Goal: Information Seeking & Learning: Learn about a topic

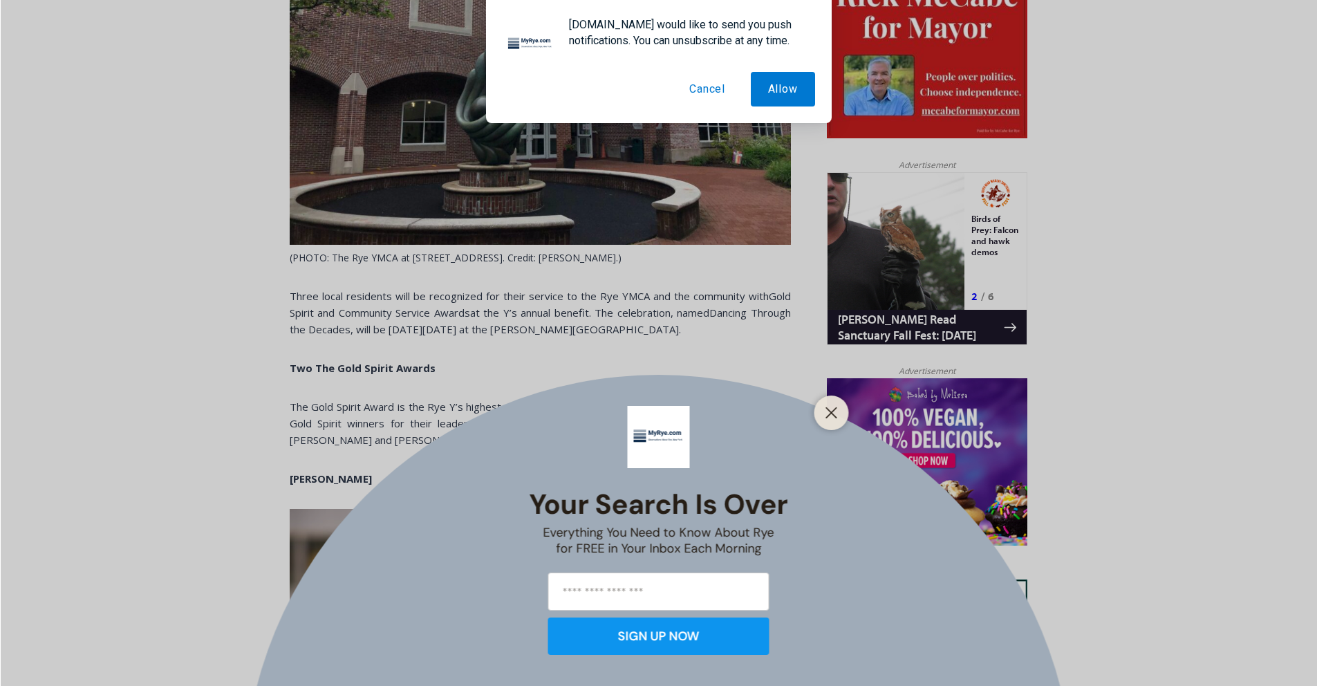
scroll to position [753, 0]
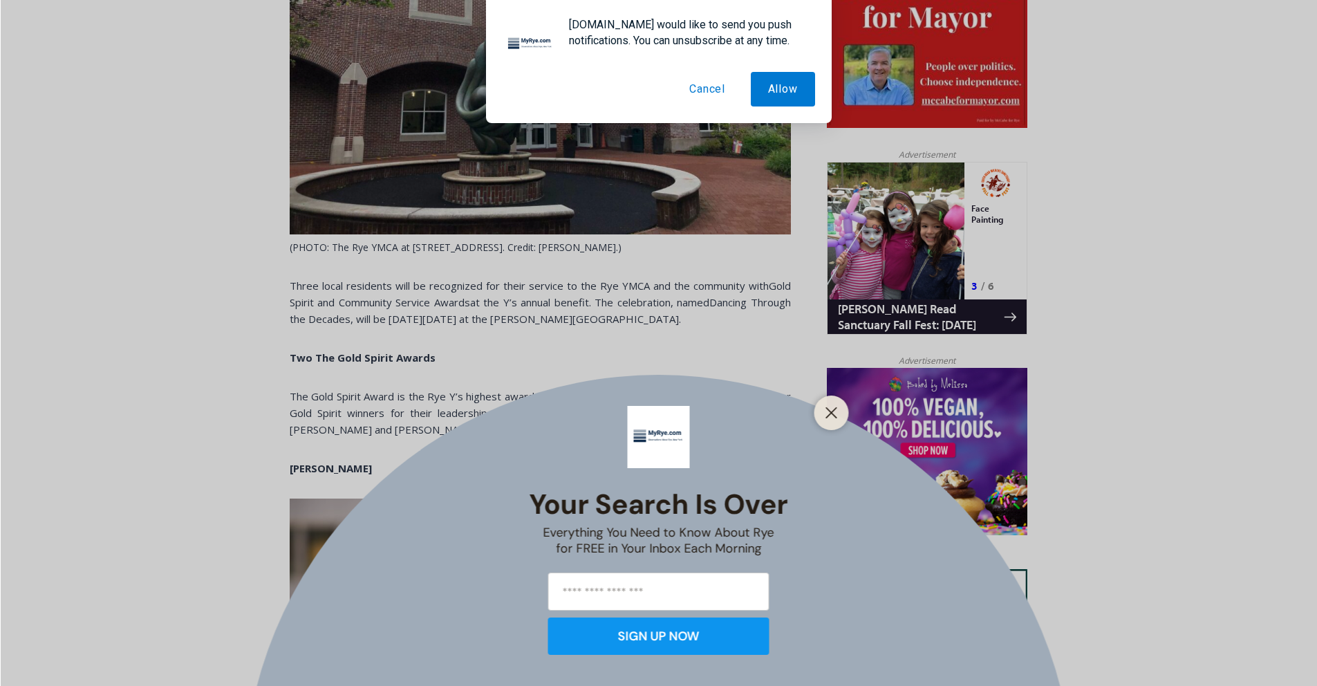
click at [703, 95] on button "Cancel" at bounding box center [707, 89] width 71 height 35
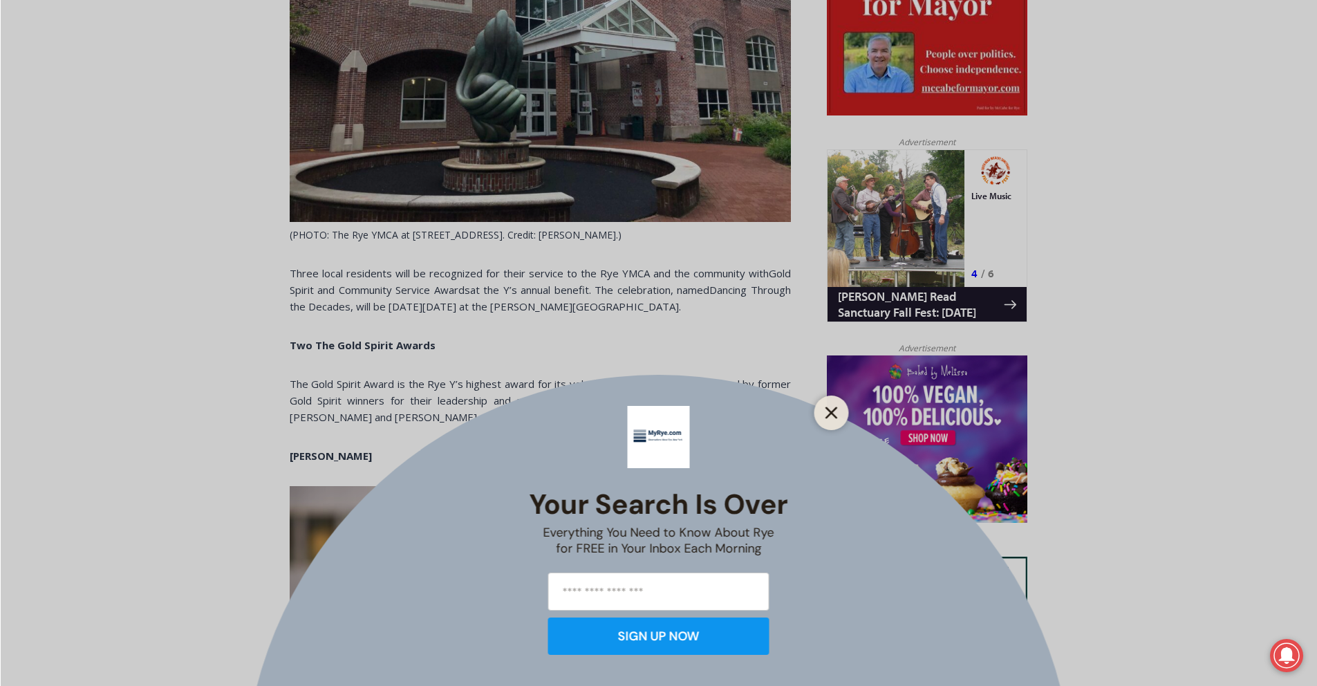
click at [832, 412] on line "Close" at bounding box center [831, 413] width 10 height 10
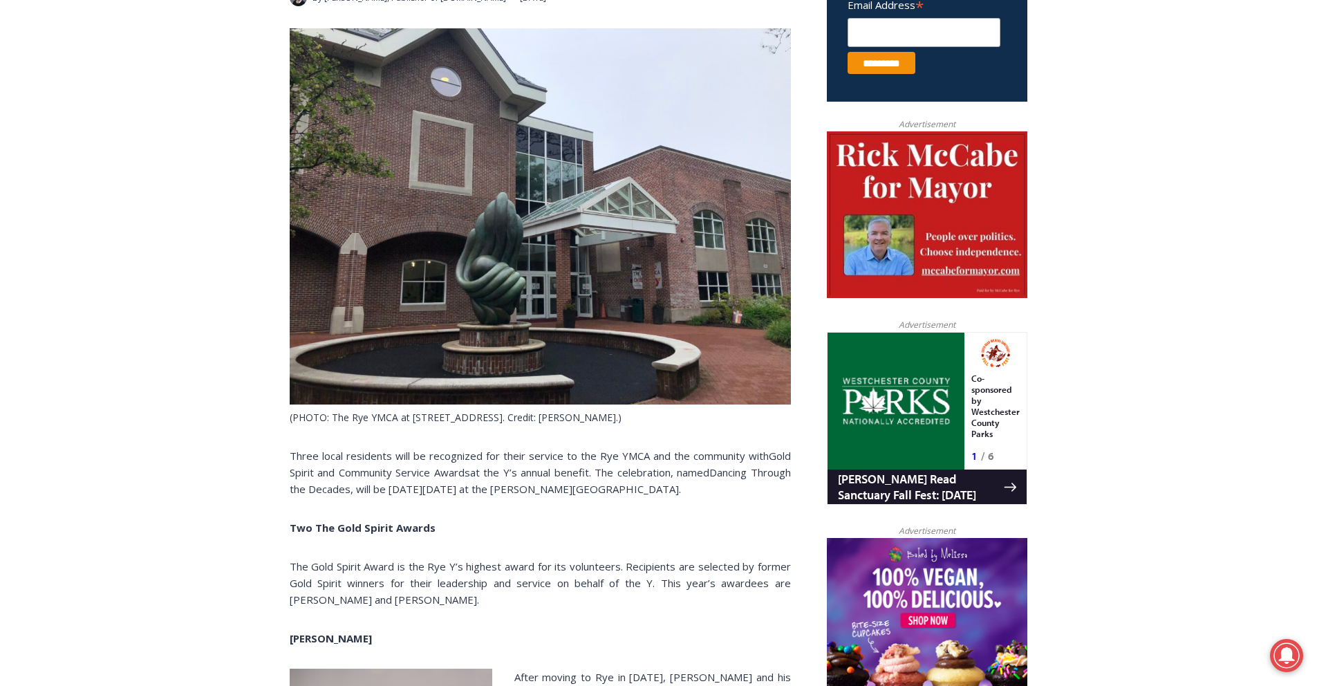
scroll to position [0, 0]
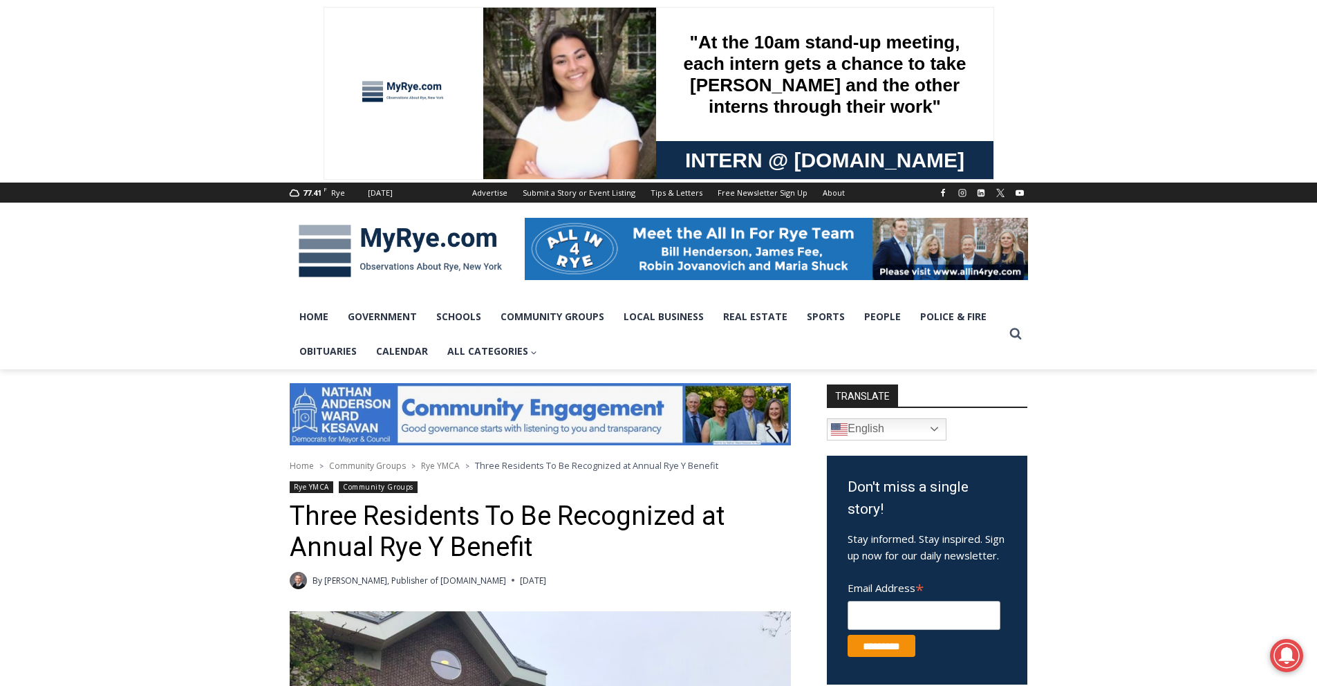
click at [403, 244] on img at bounding box center [400, 251] width 221 height 72
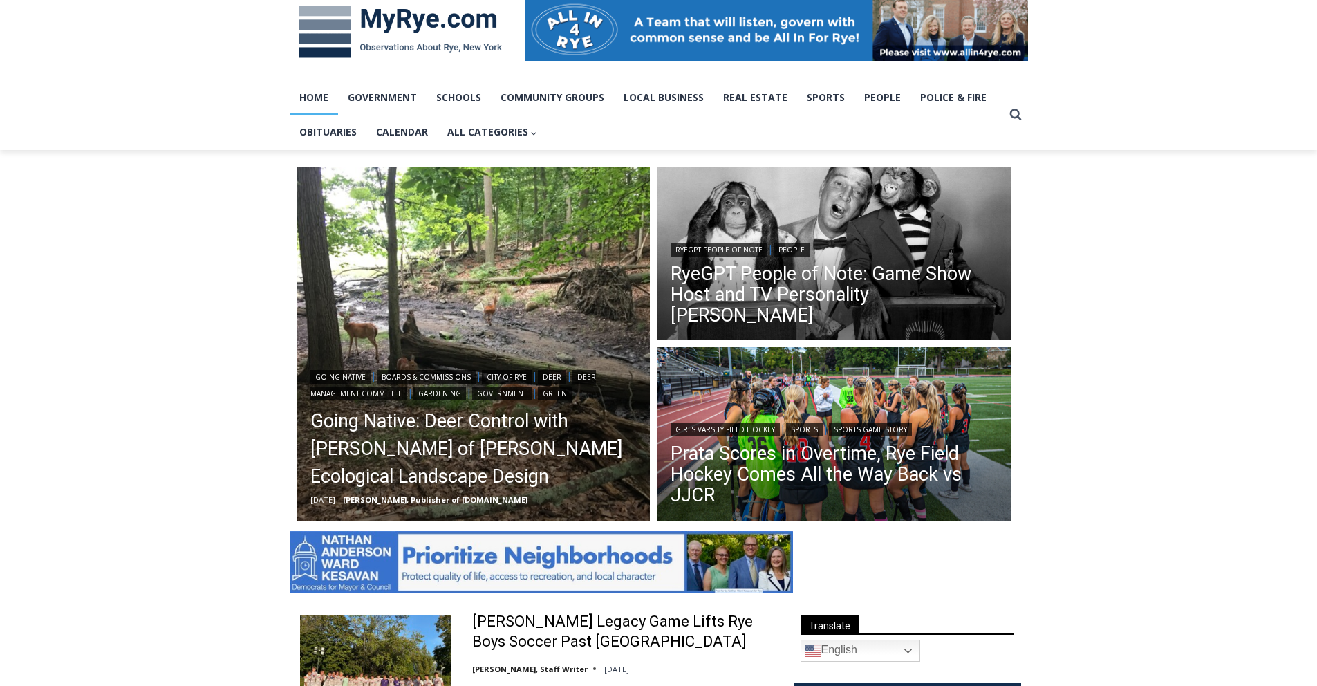
scroll to position [227, 0]
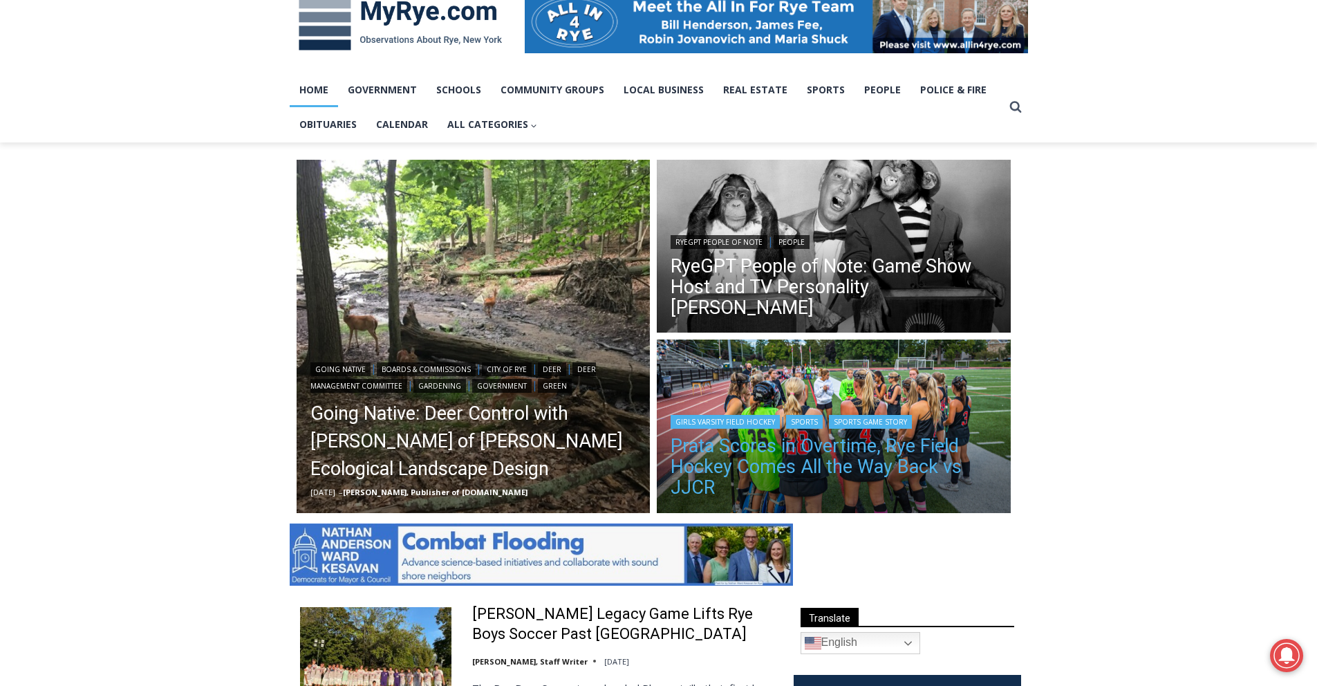
click at [791, 455] on link "Prata Scores in Overtime, Rye Field Hockey Comes All the Way Back vs JJCR" at bounding box center [834, 466] width 326 height 62
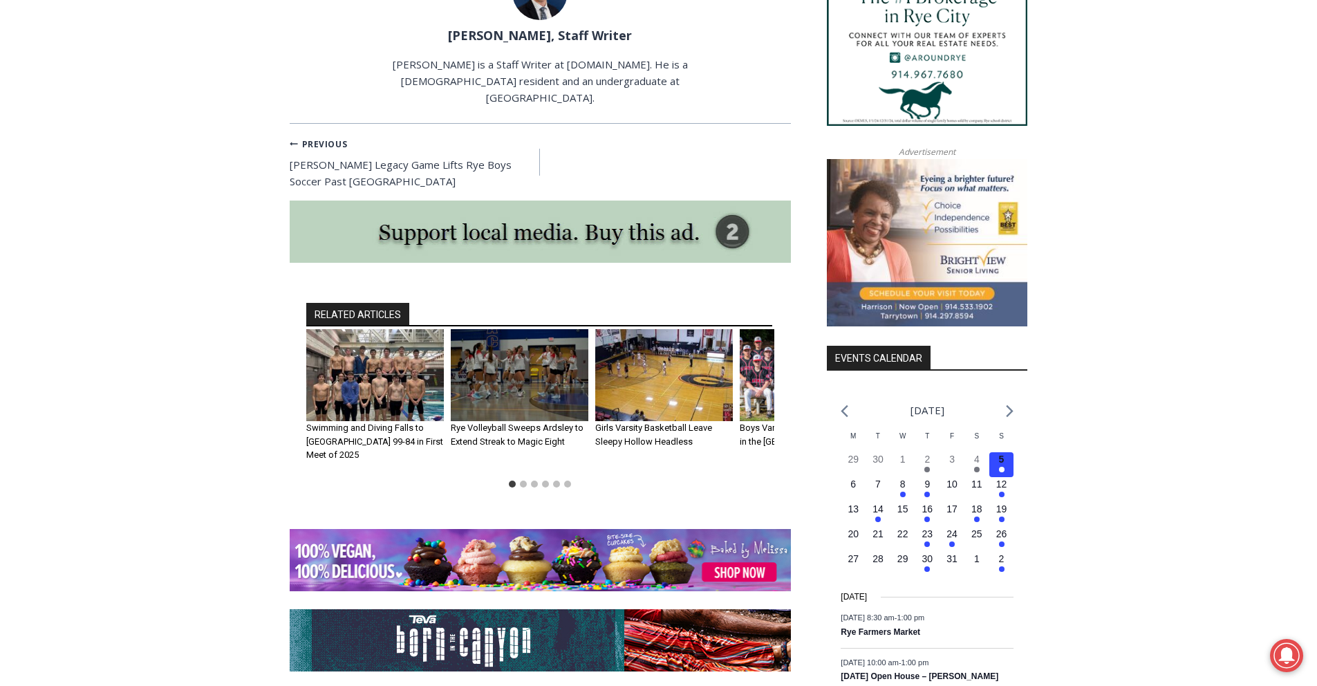
scroll to position [1432, 0]
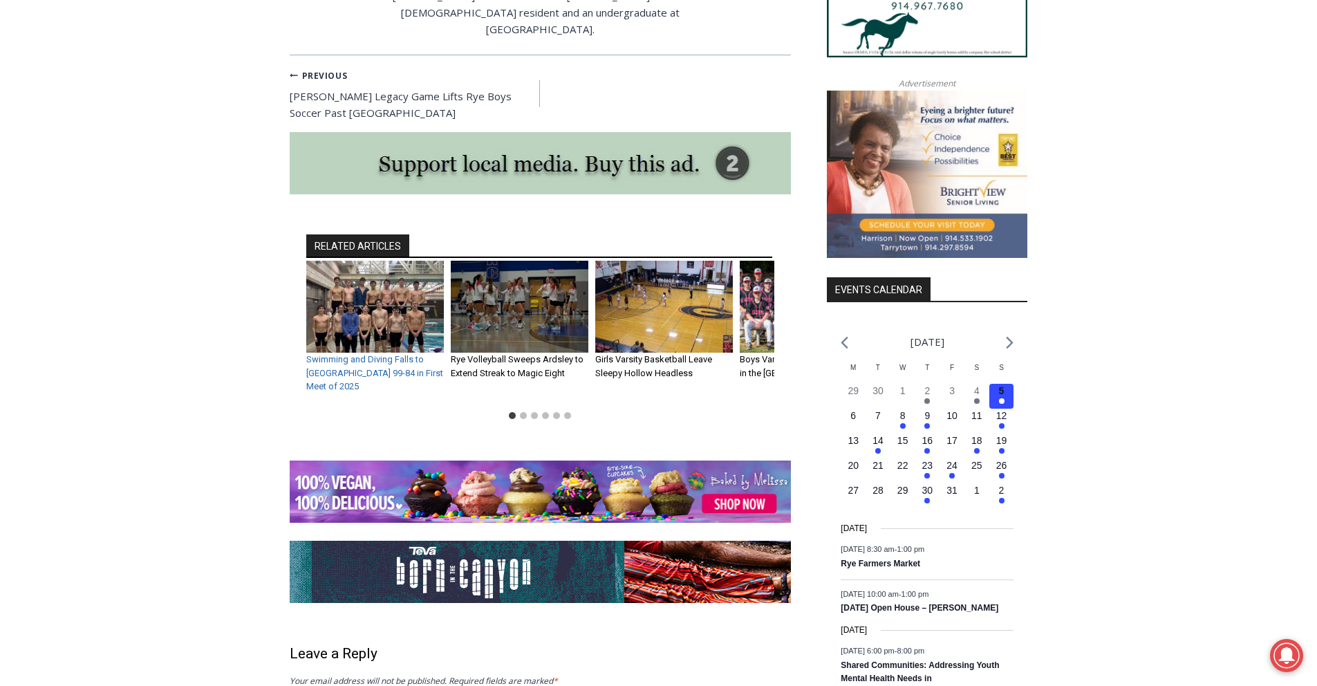
click at [355, 354] on link "Swimming and Diving Falls to White Plains 99-84 in First Meet of 2025" at bounding box center [374, 372] width 137 height 37
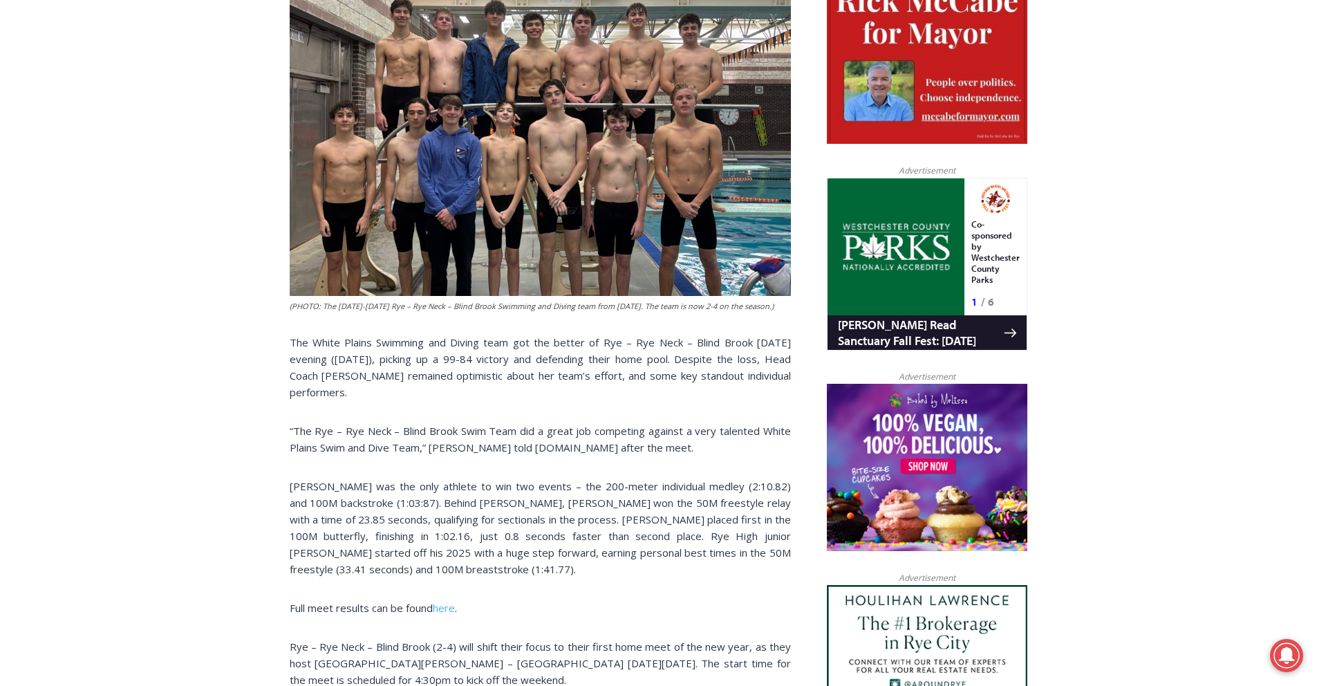
scroll to position [651, 0]
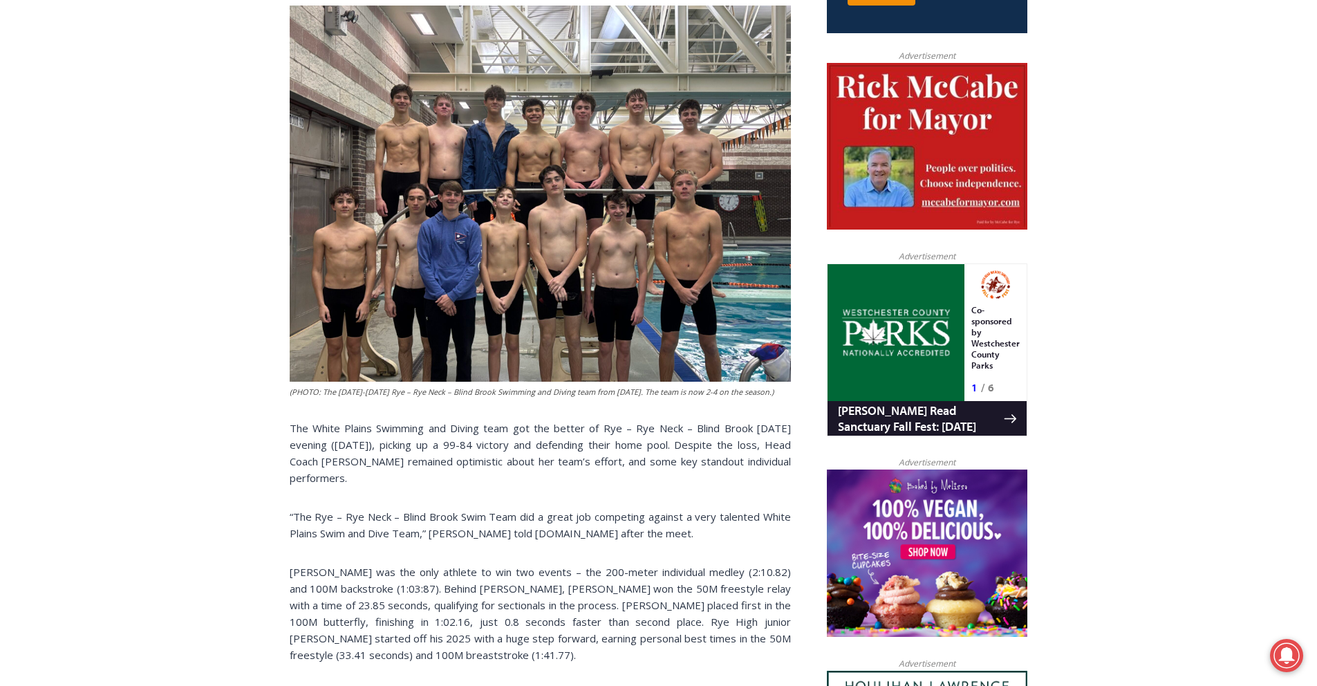
click at [478, 214] on img at bounding box center [540, 194] width 501 height 376
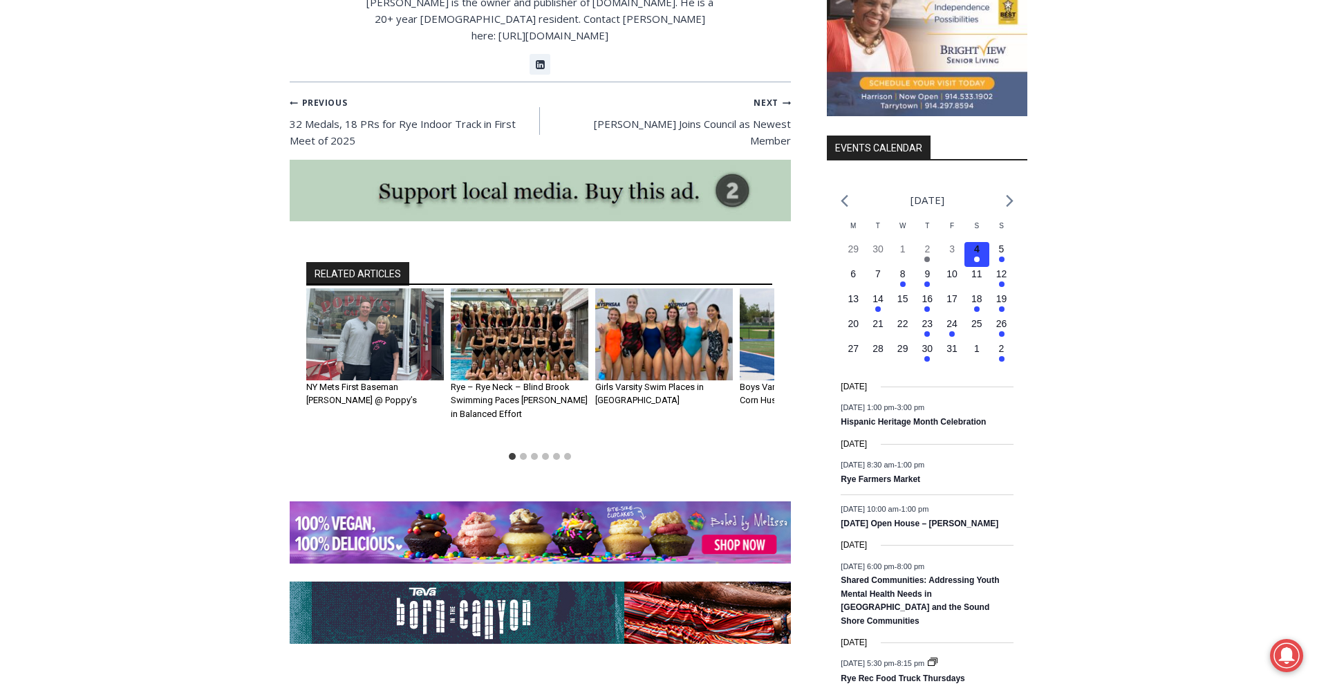
scroll to position [1575, 0]
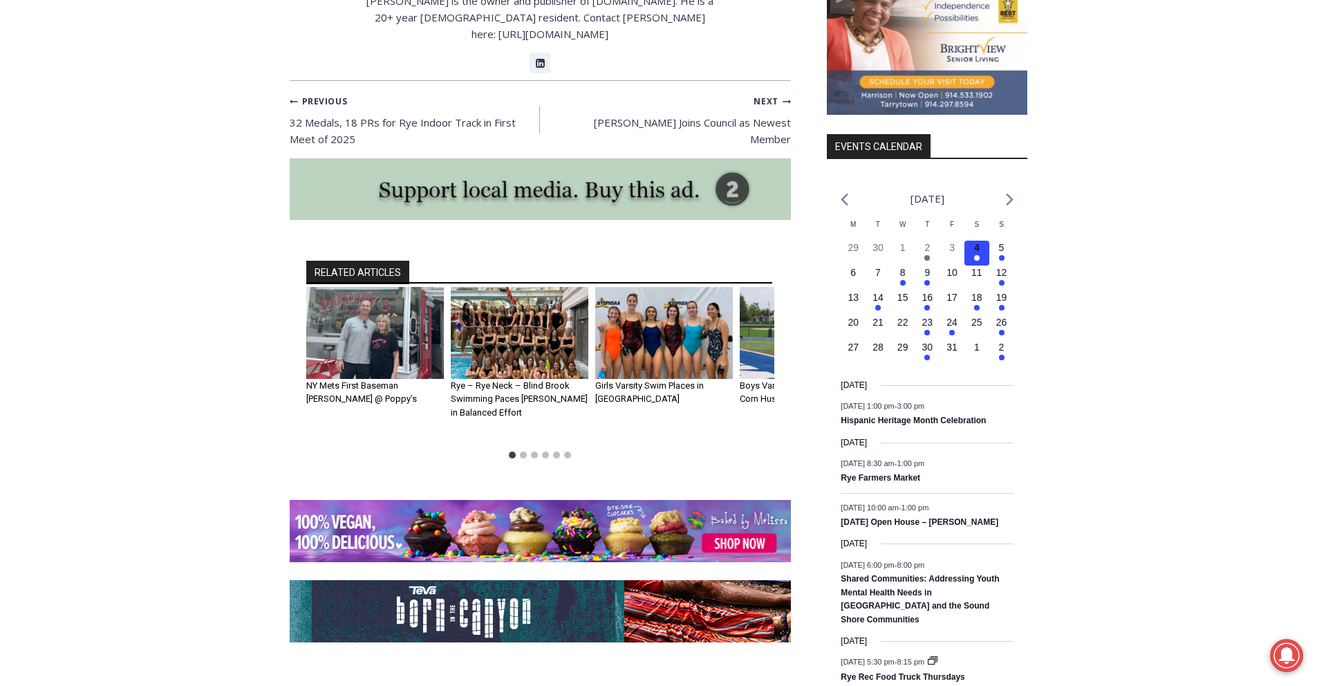
click at [534, 317] on img "2 of 6" at bounding box center [520, 333] width 138 height 92
